Goal: Task Accomplishment & Management: Complete application form

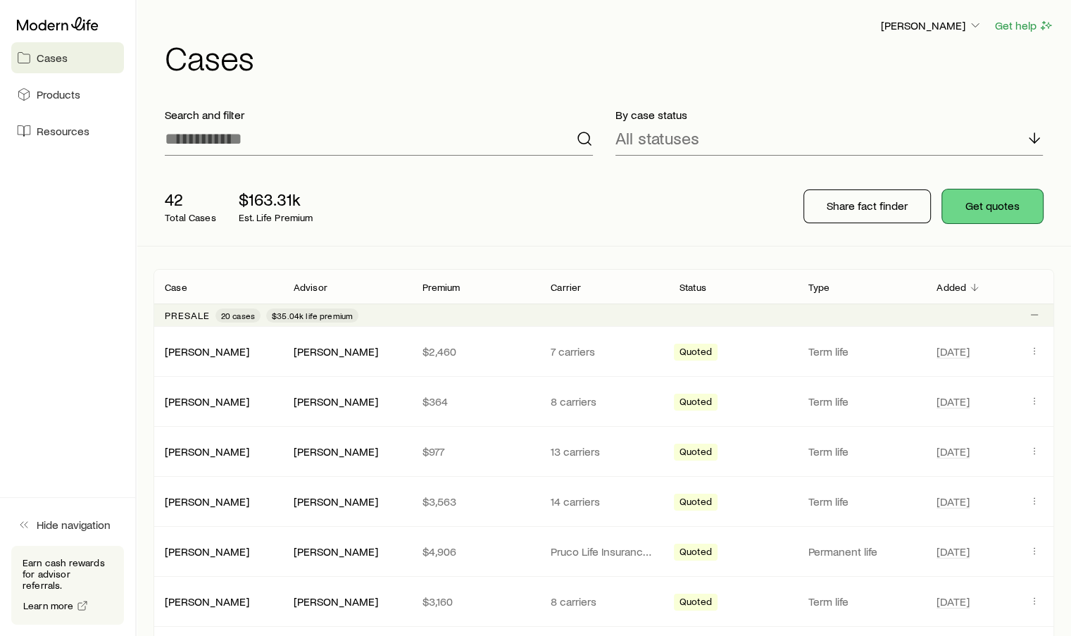
click at [982, 206] on button "Get quotes" at bounding box center [992, 206] width 101 height 34
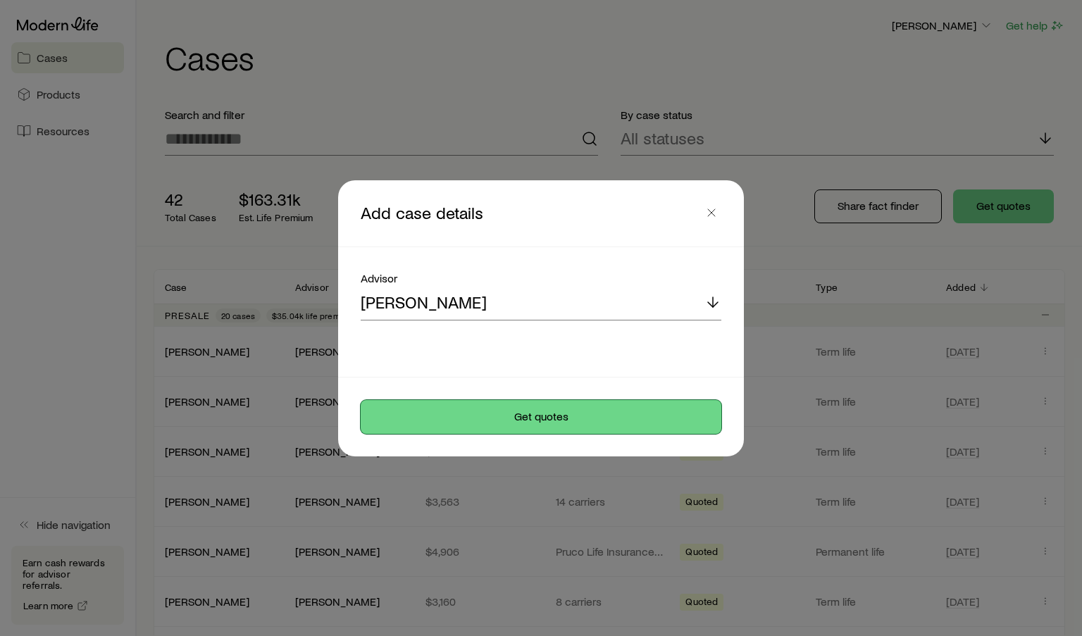
click at [548, 419] on button "Get quotes" at bounding box center [541, 417] width 361 height 34
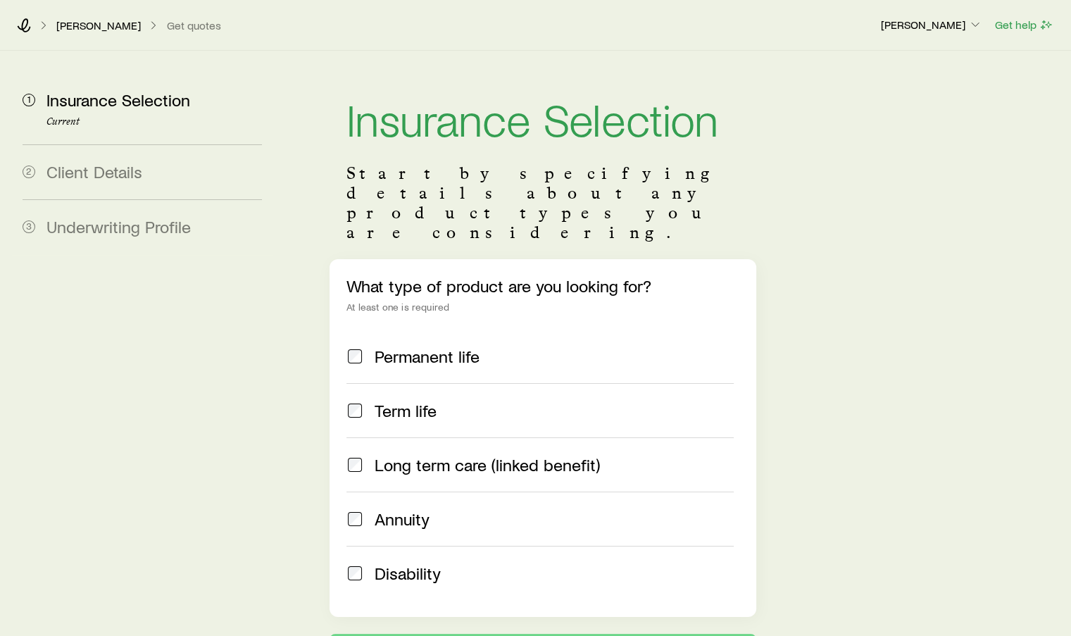
click at [363, 401] on span at bounding box center [354, 411] width 17 height 20
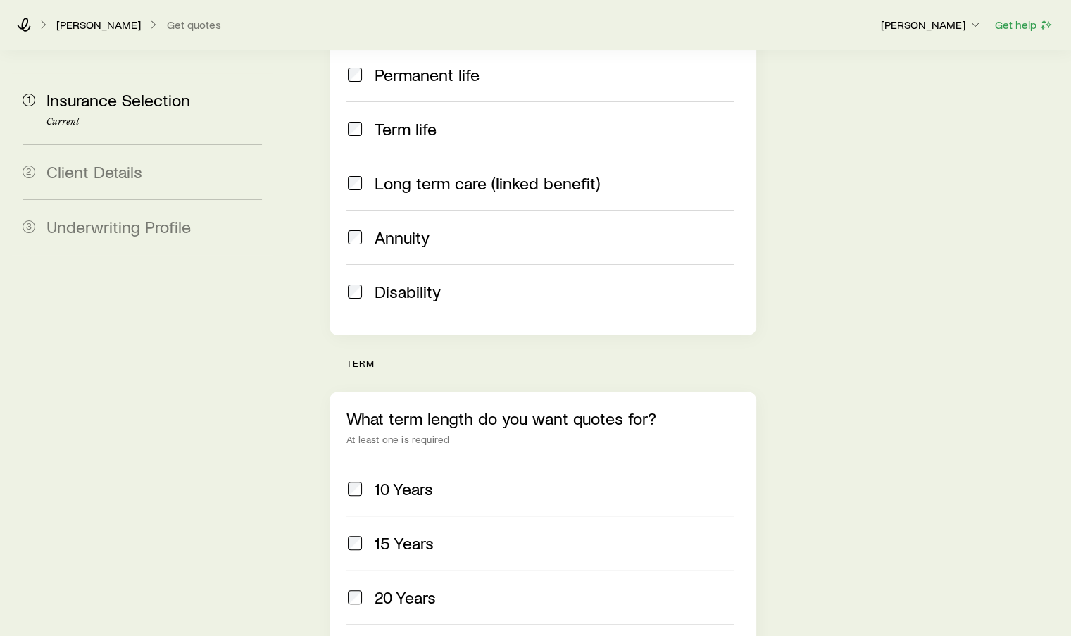
scroll to position [352, 0]
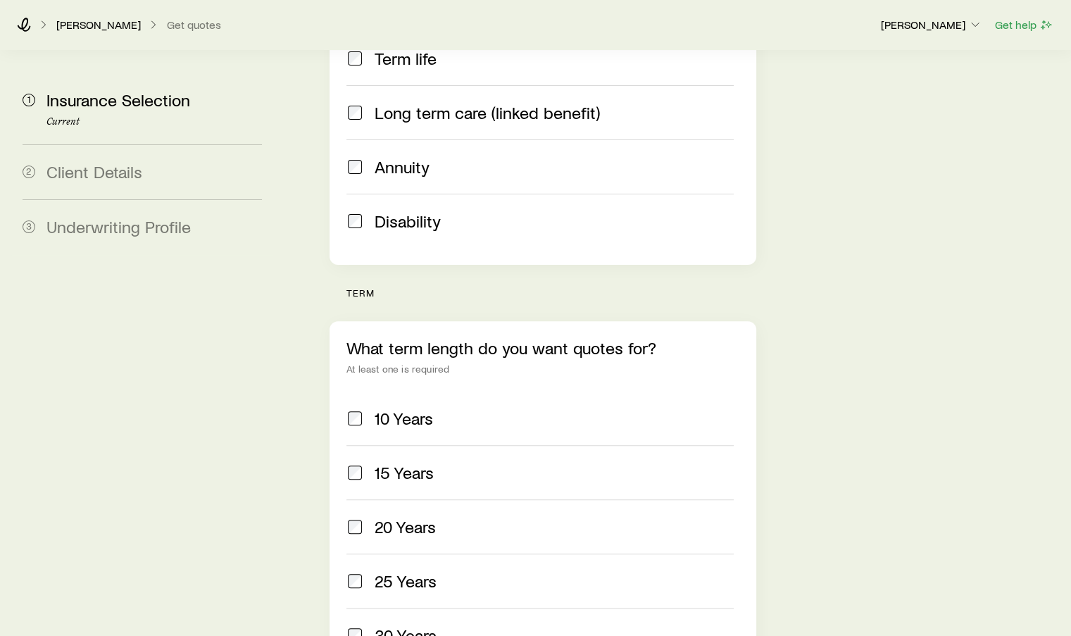
click at [363, 517] on div "20 Years" at bounding box center [539, 527] width 387 height 20
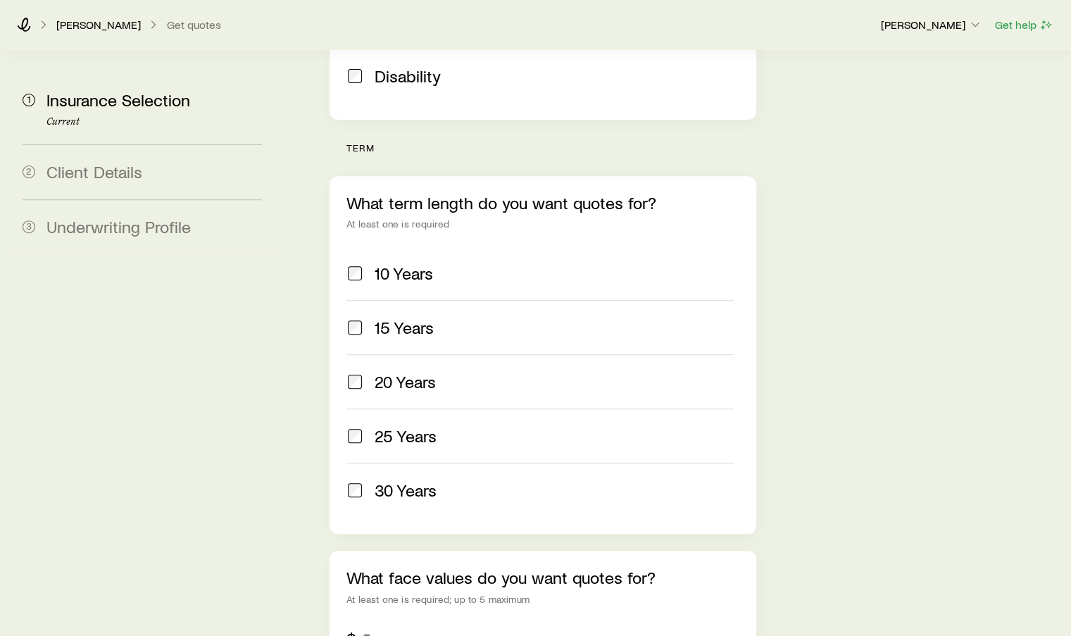
scroll to position [634, 0]
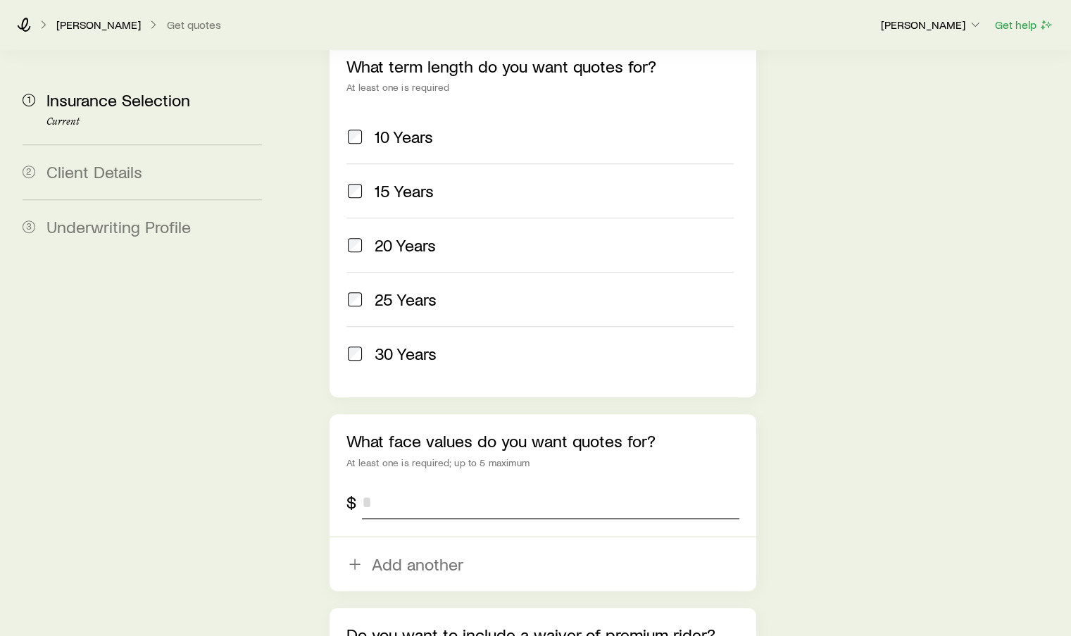
click at [370, 485] on input "tel" at bounding box center [550, 502] width 377 height 34
type input "*"
type input "*********"
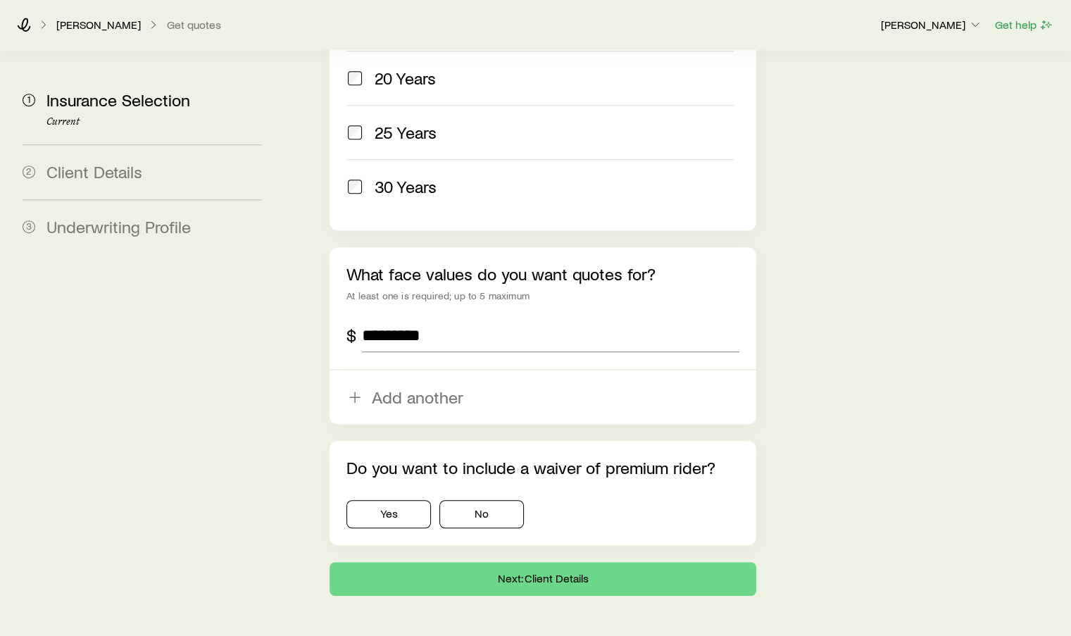
scroll to position [815, 0]
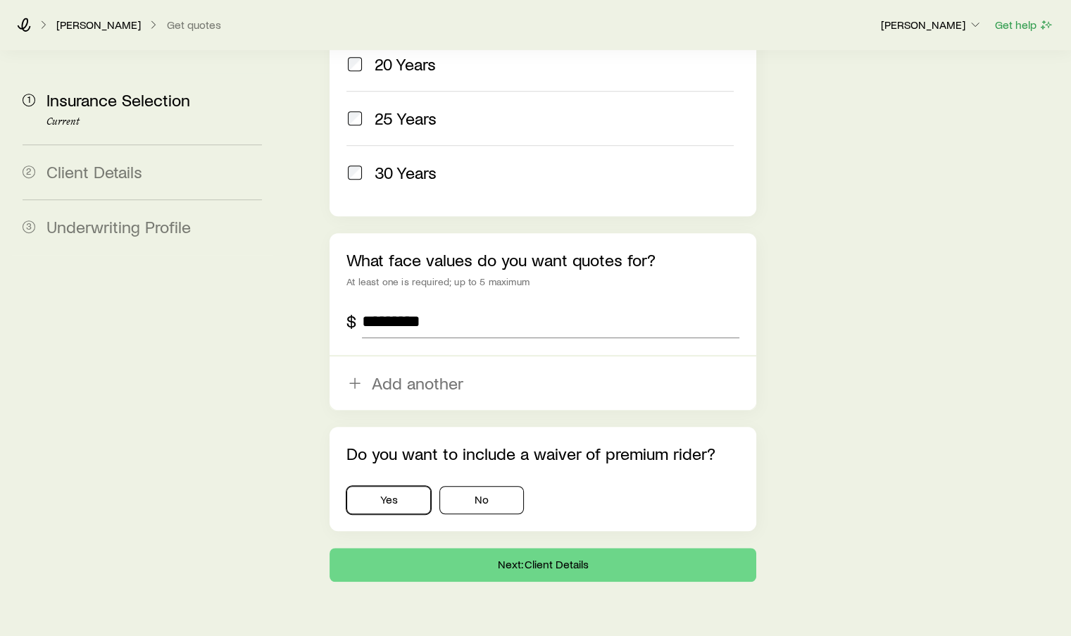
click at [384, 486] on button "Yes" at bounding box center [388, 500] width 84 height 28
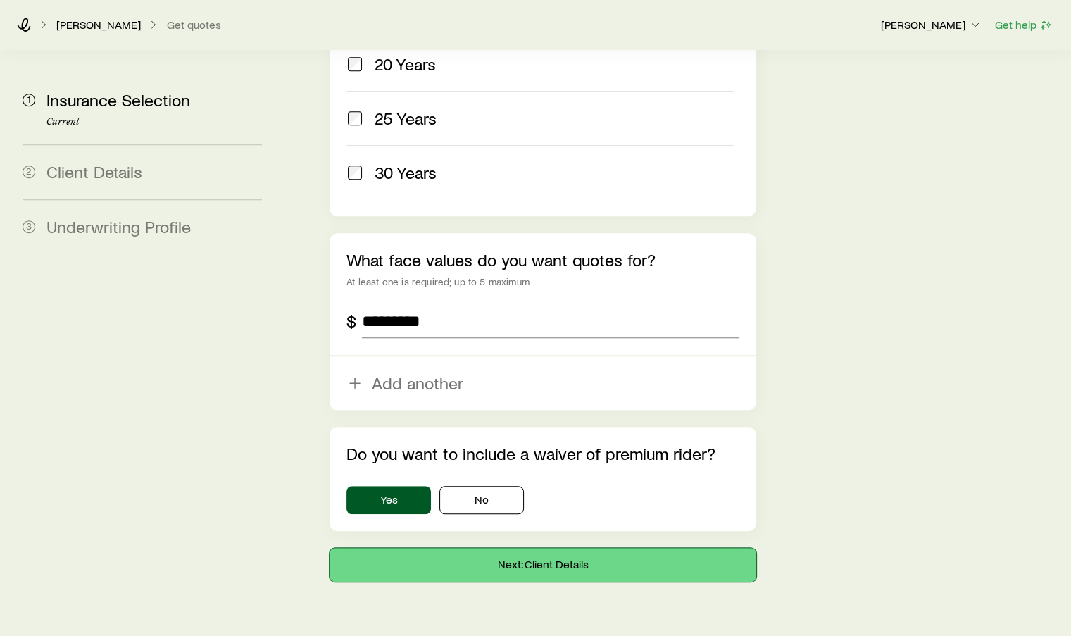
click at [603, 548] on button "Next: Client Details" at bounding box center [543, 565] width 426 height 34
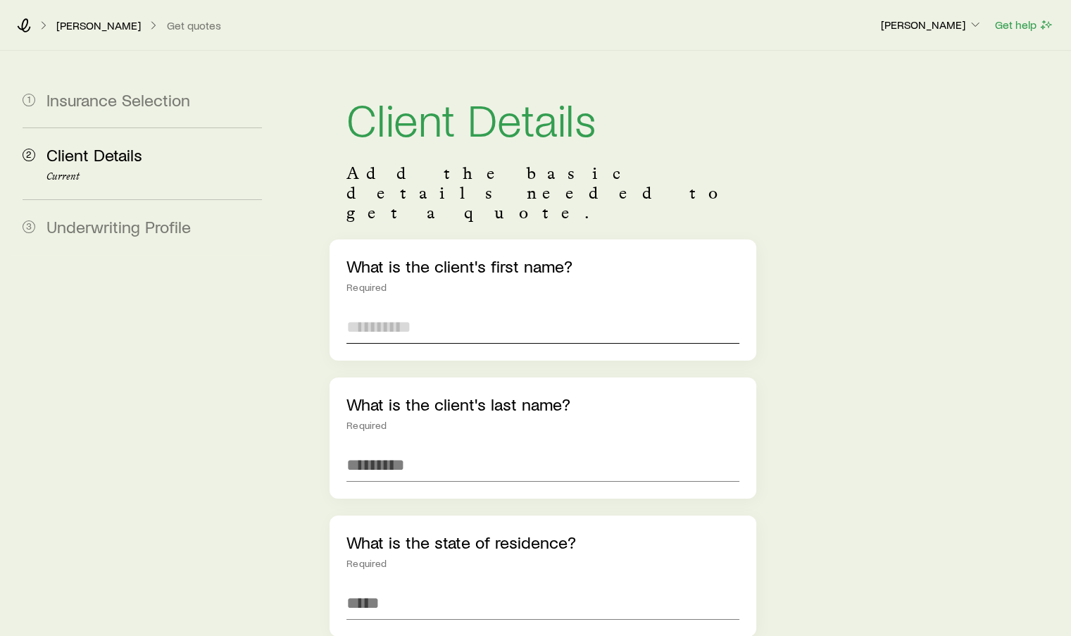
click at [435, 310] on input "text" at bounding box center [542, 327] width 392 height 34
type input "*****"
type input "******"
click at [410, 586] on input at bounding box center [542, 603] width 392 height 34
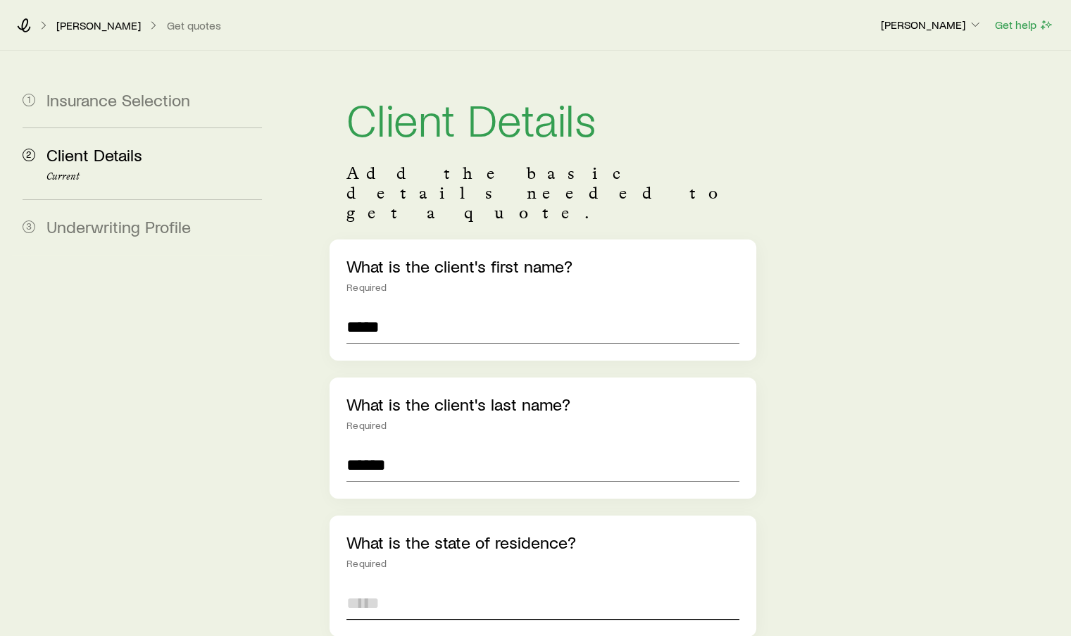
click at [410, 586] on input at bounding box center [542, 603] width 392 height 34
click at [382, 630] on span "[US_STATE] ([GEOGRAPHIC_DATA])" at bounding box center [474, 640] width 256 height 20
type input "**********"
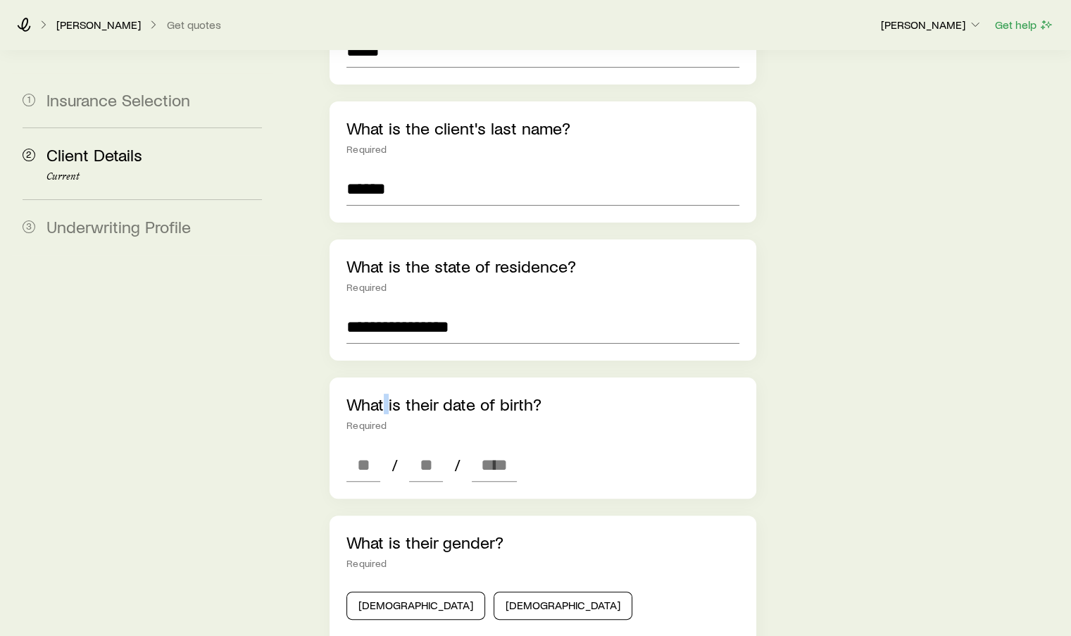
scroll to position [282, 0]
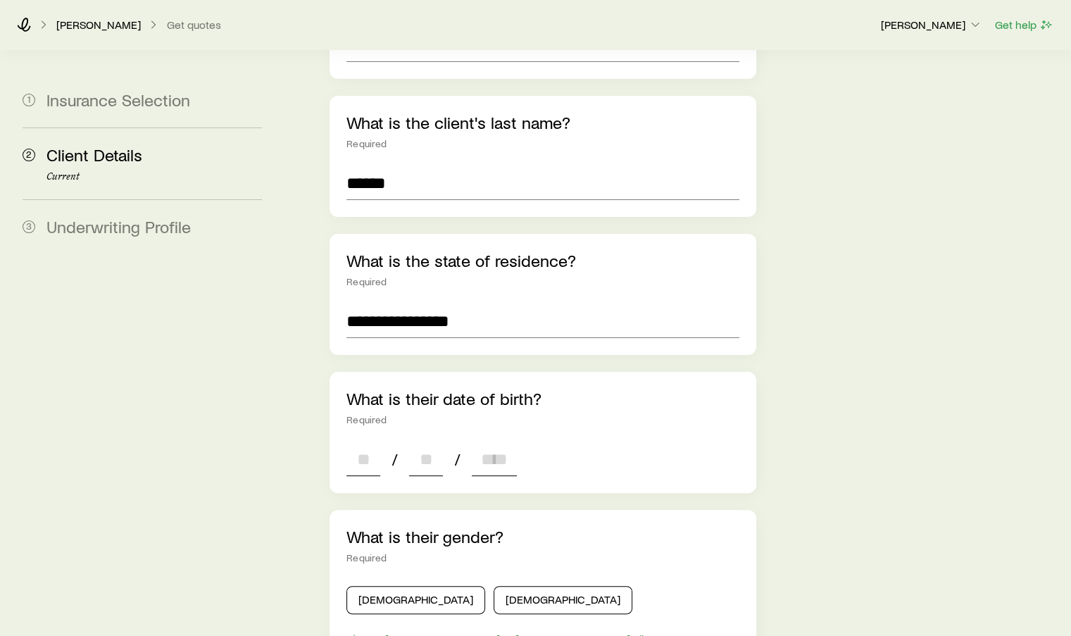
click at [372, 442] on input at bounding box center [363, 459] width 34 height 34
type input "**"
type input "****"
click at [380, 586] on button "[DEMOGRAPHIC_DATA]" at bounding box center [415, 600] width 139 height 28
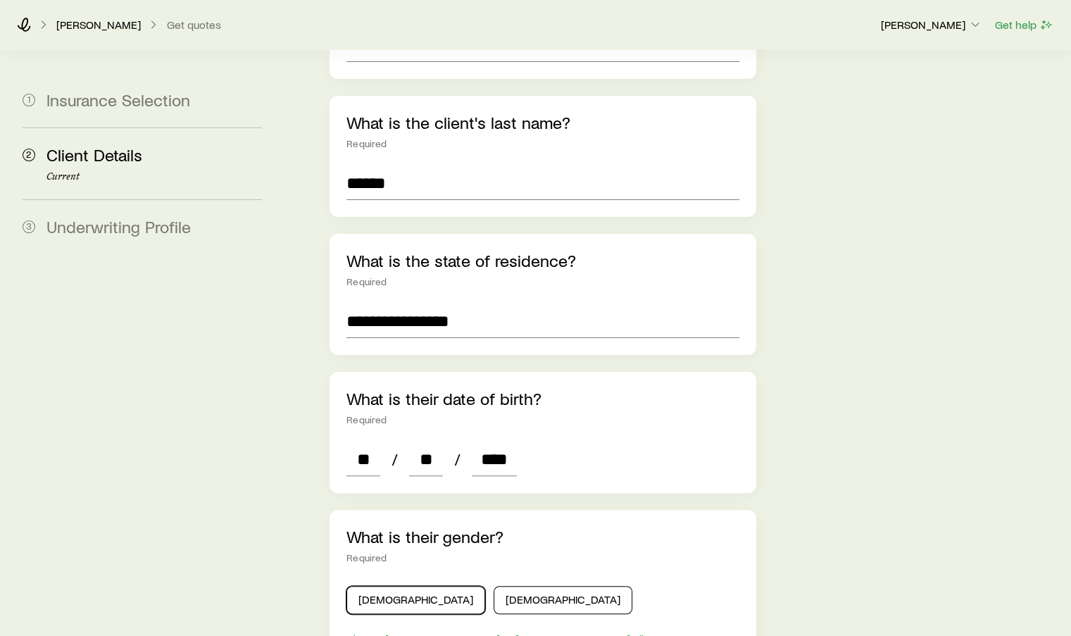
click at [380, 586] on button "[DEMOGRAPHIC_DATA]" at bounding box center [415, 600] width 139 height 28
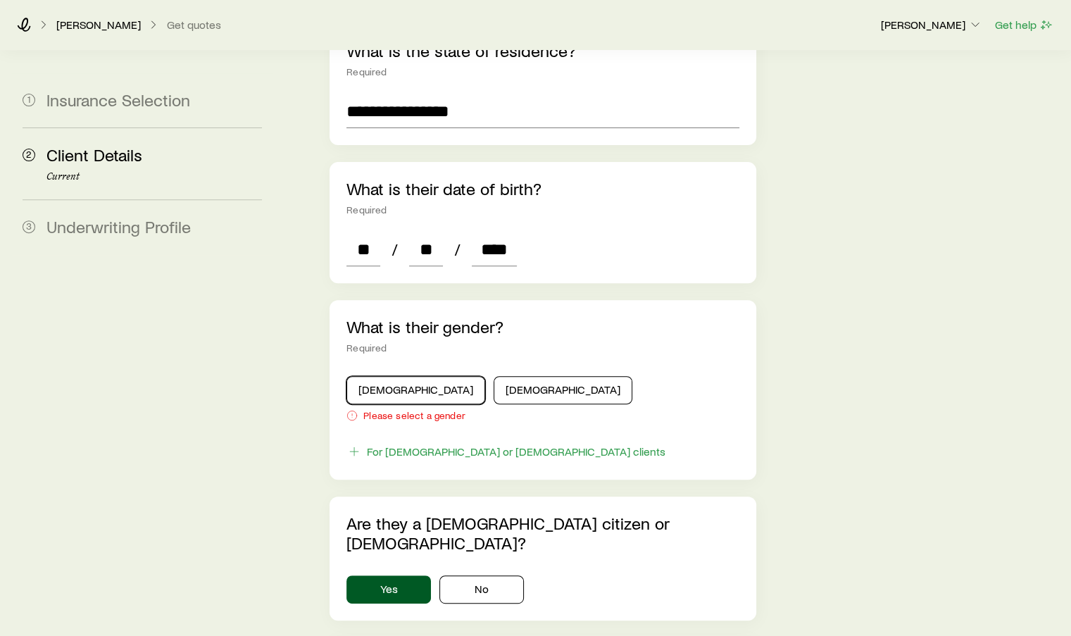
scroll to position [493, 0]
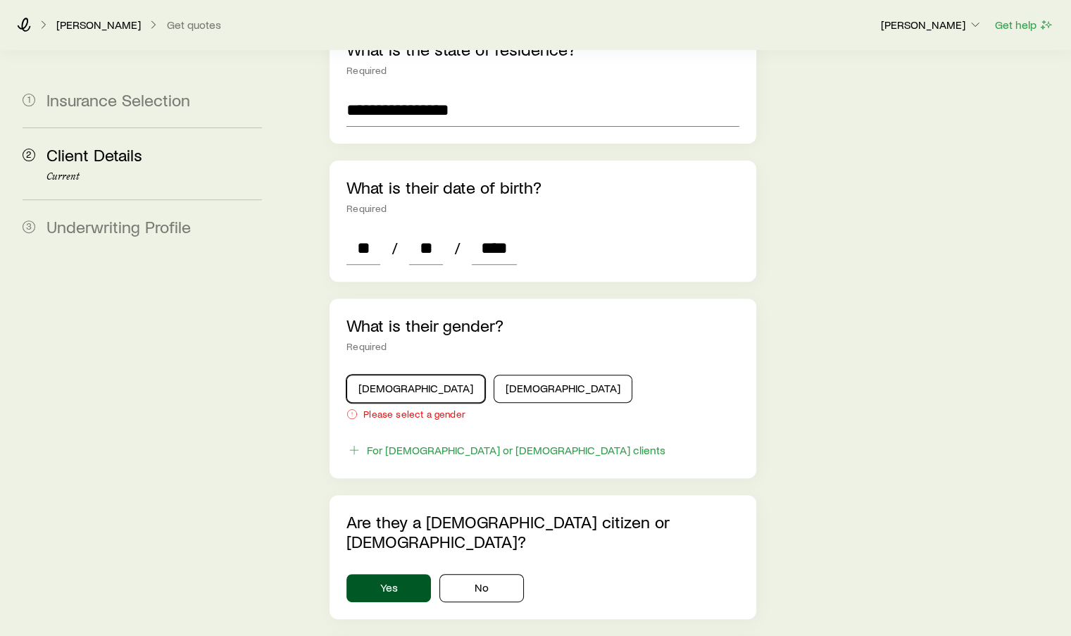
click at [370, 375] on button "[DEMOGRAPHIC_DATA]" at bounding box center [415, 389] width 139 height 28
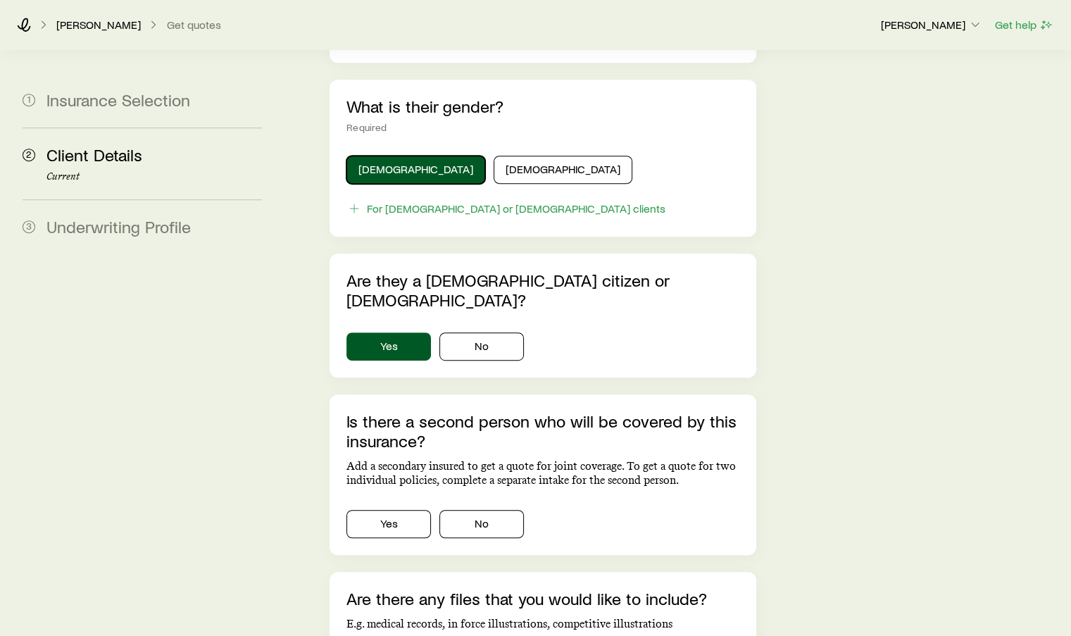
scroll to position [845, 0]
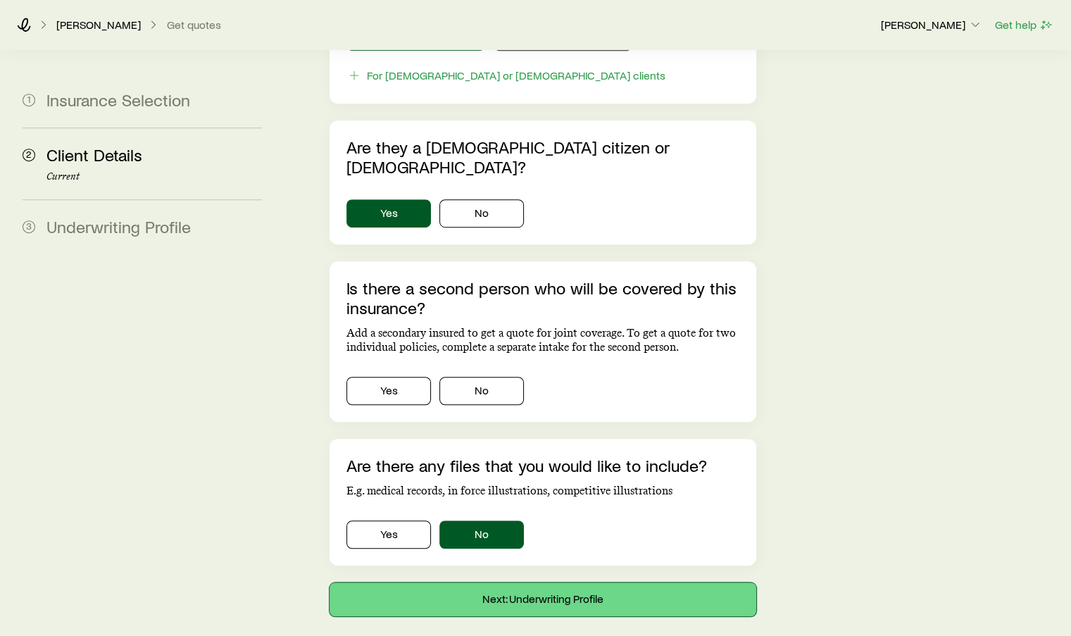
click at [537, 582] on button "Next: Underwriting Profile" at bounding box center [543, 599] width 426 height 34
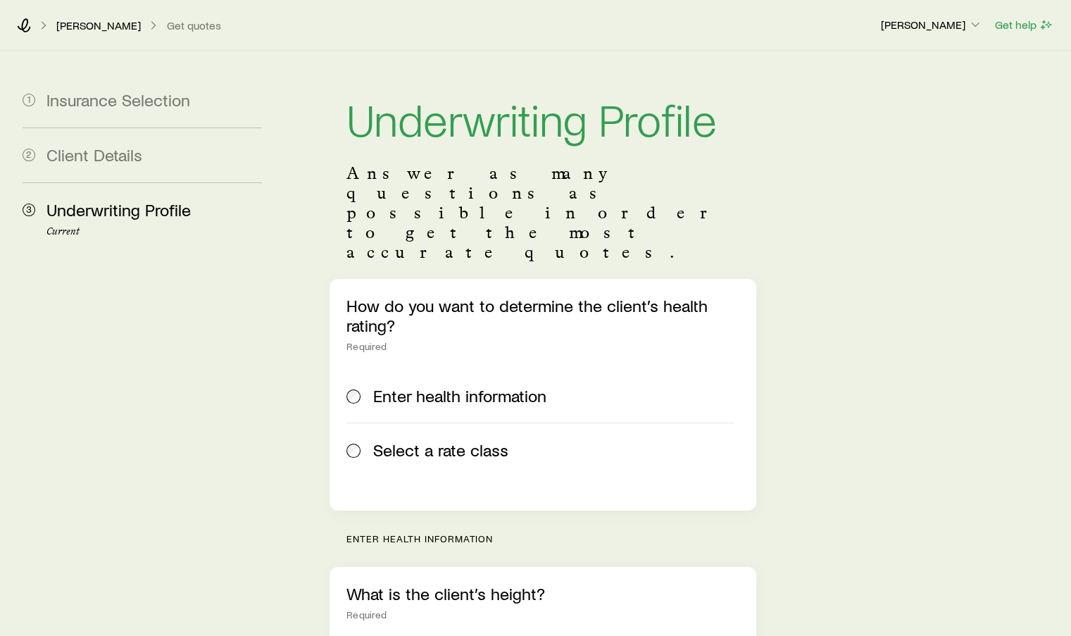
click at [357, 440] on span at bounding box center [353, 450] width 15 height 20
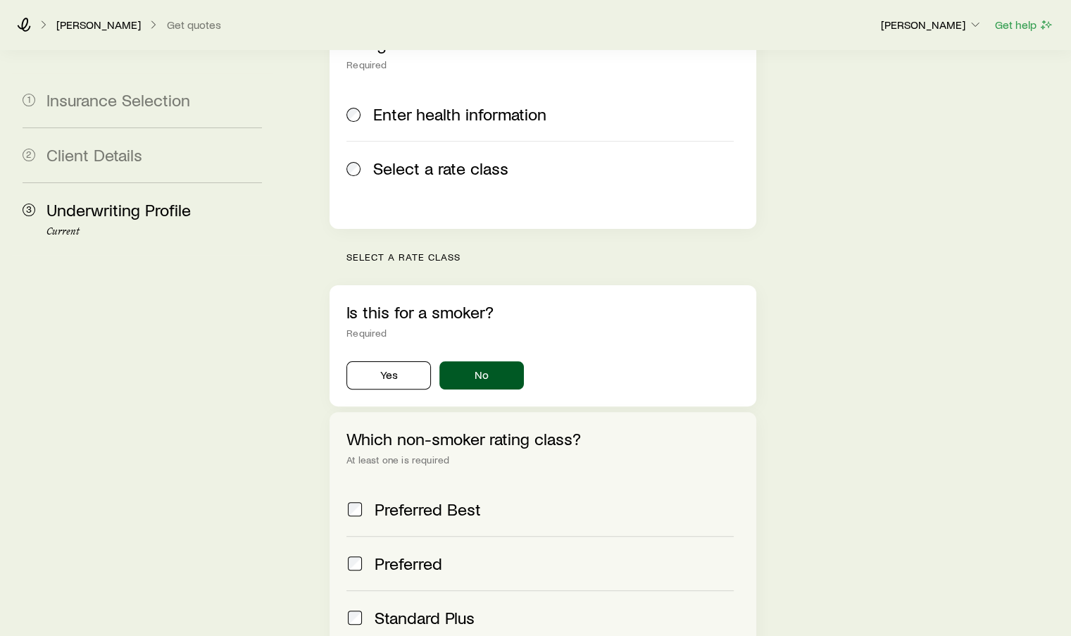
scroll to position [486, 0]
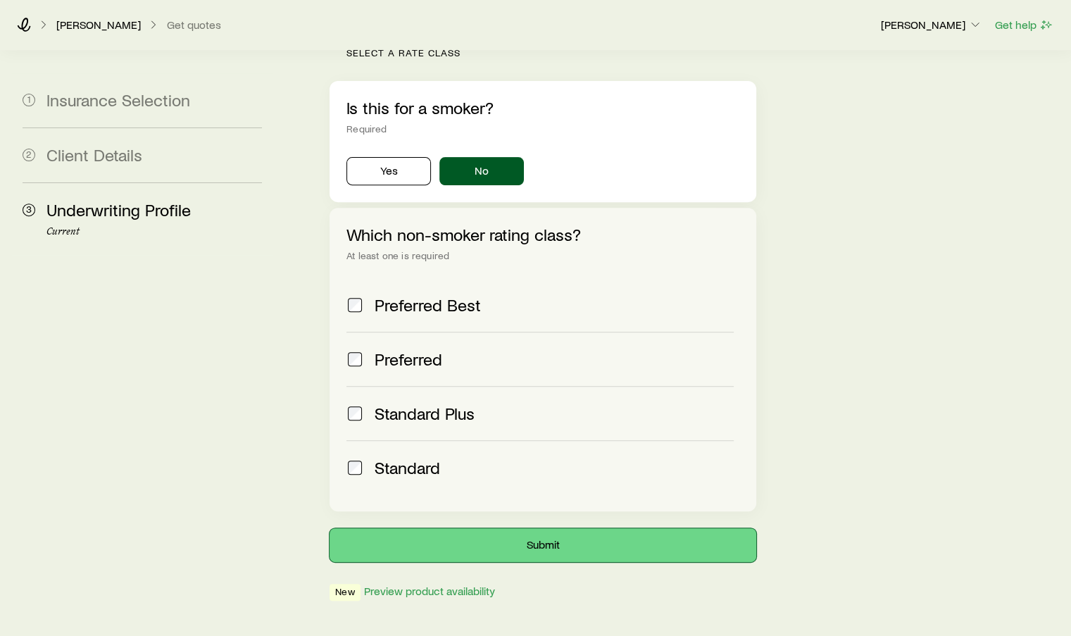
click at [537, 528] on button "Submit" at bounding box center [543, 545] width 426 height 34
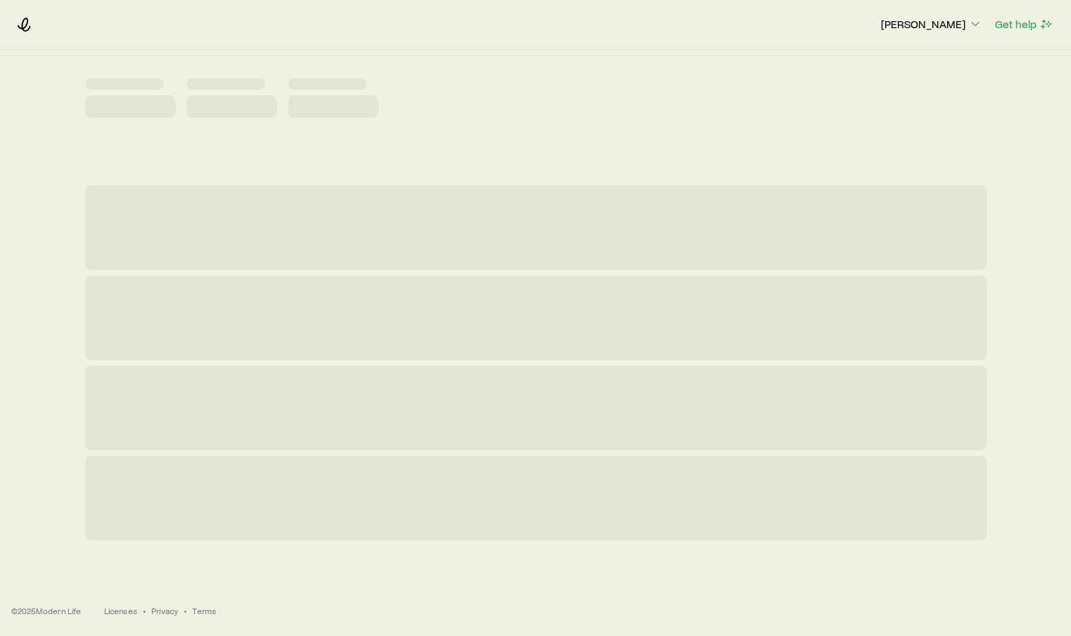
scroll to position [0, 0]
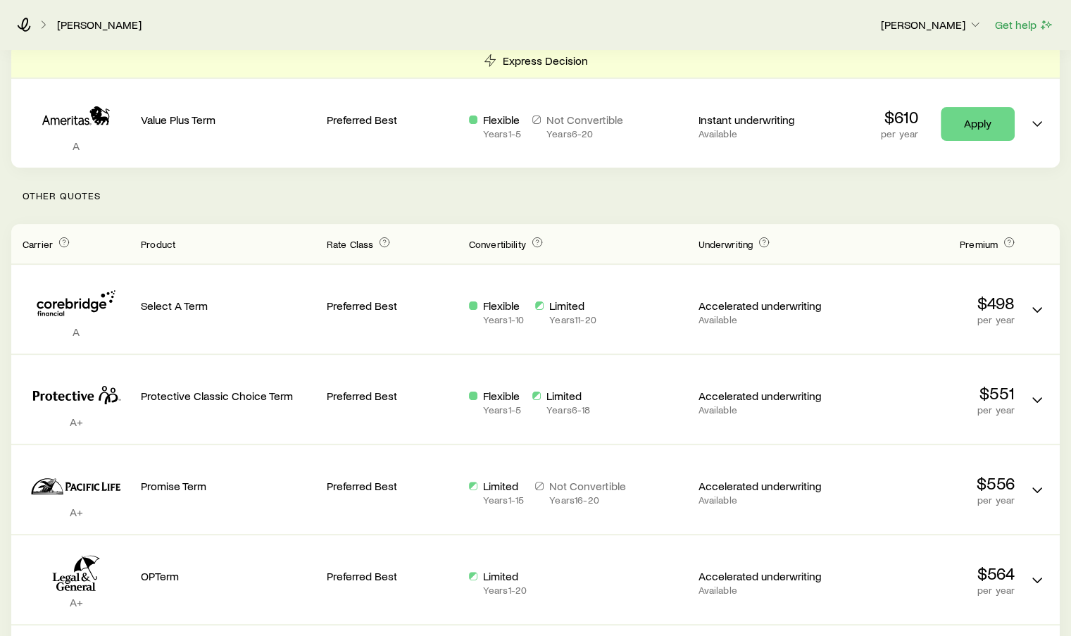
scroll to position [213, 0]
